Goal: Entertainment & Leisure: Consume media (video, audio)

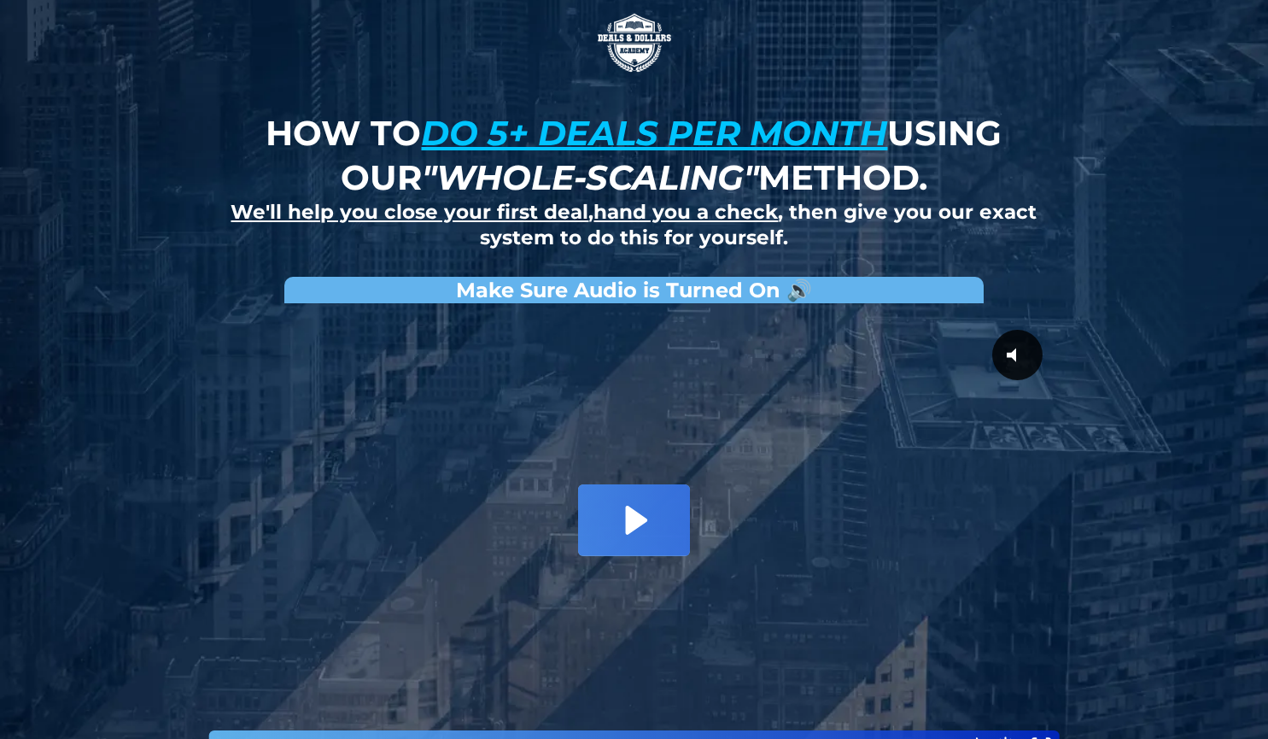
click at [639, 529] on icon "Play Video: David Choi - Whole-Scaling VSL V.2 (short)" at bounding box center [633, 519] width 111 height 71
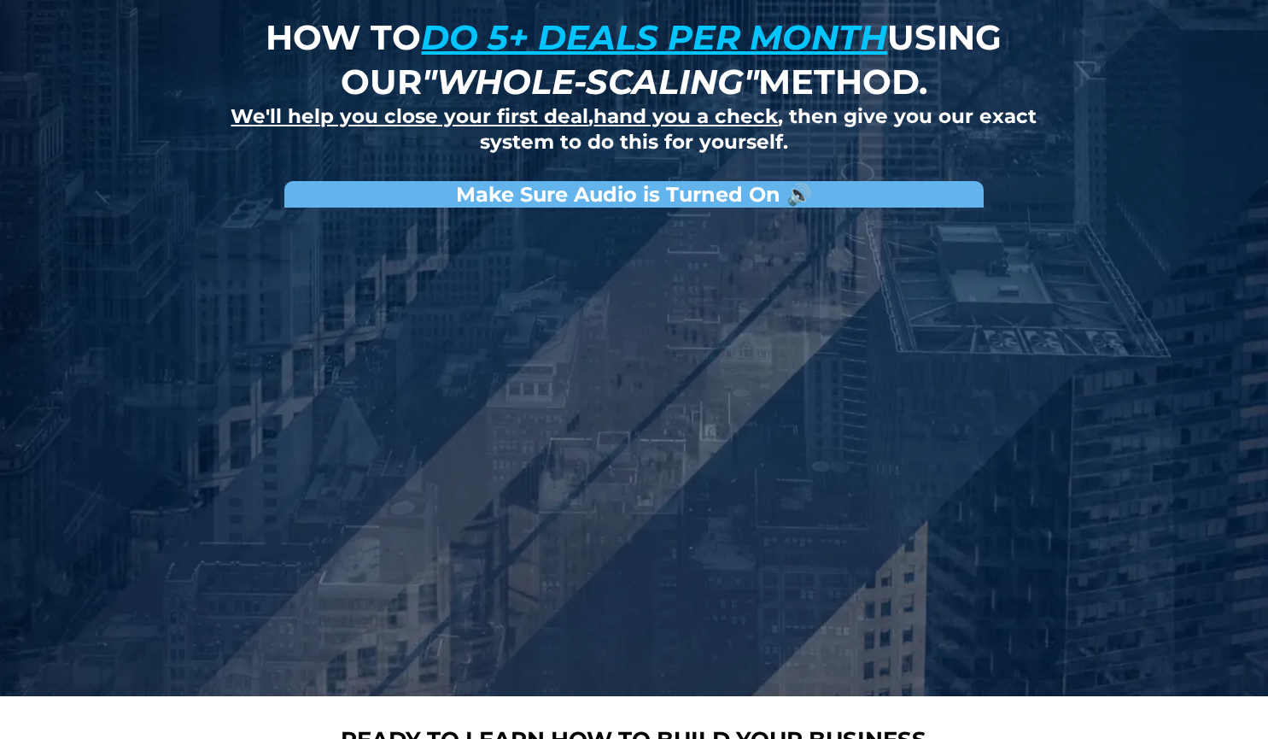
scroll to position [85, 0]
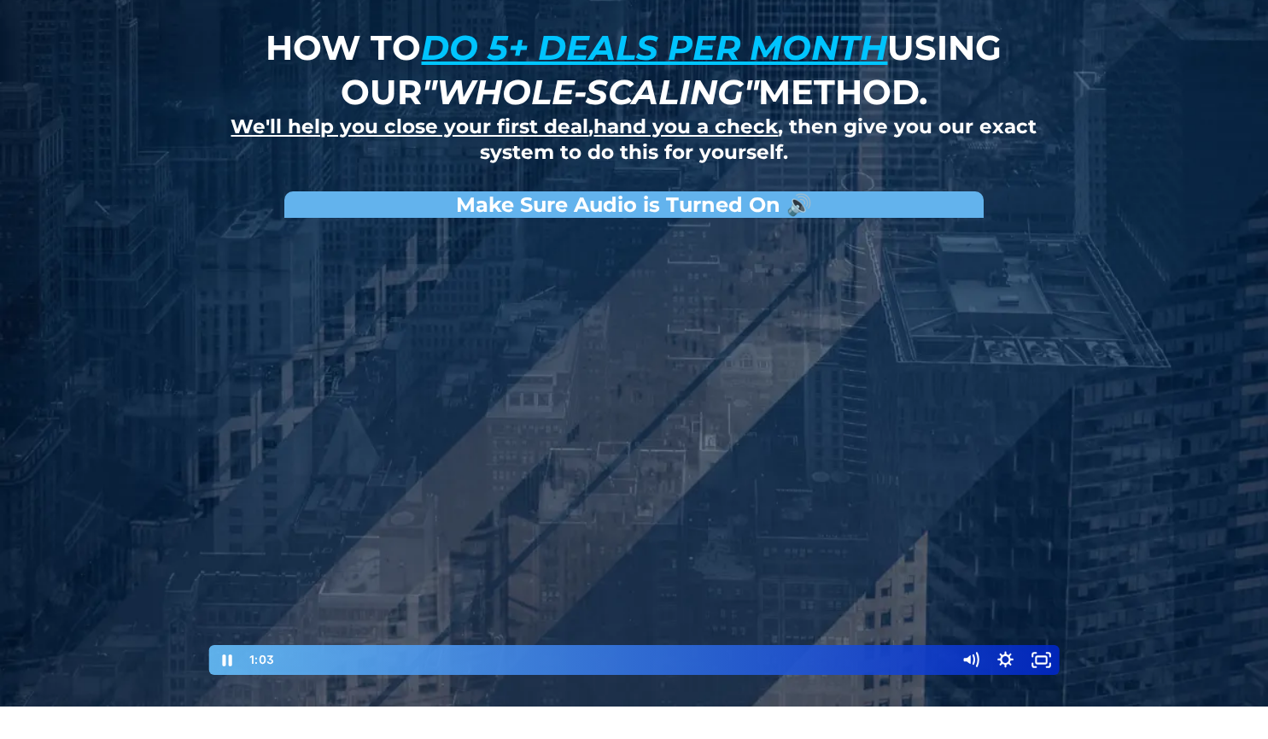
click at [621, 507] on div at bounding box center [635, 451] width 854 height 450
click at [580, 507] on div at bounding box center [635, 451] width 854 height 450
click at [231, 658] on icon "Pause" at bounding box center [227, 660] width 12 height 14
click at [231, 658] on icon "Play Video" at bounding box center [228, 660] width 36 height 30
